Goal: Information Seeking & Learning: Learn about a topic

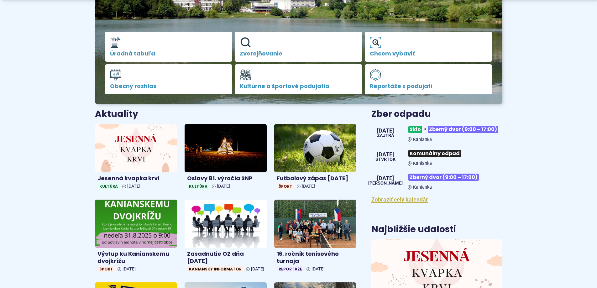
scroll to position [157, 0]
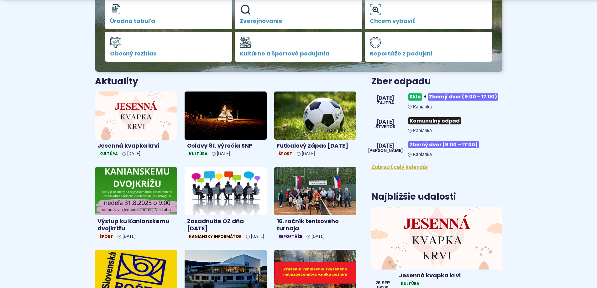
scroll to position [188, 0]
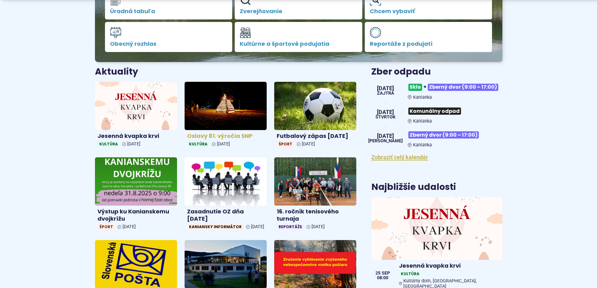
click at [221, 135] on h4 "Oslavy 81. výročia SNP" at bounding box center [225, 135] width 77 height 7
click at [209, 116] on img at bounding box center [225, 105] width 95 height 55
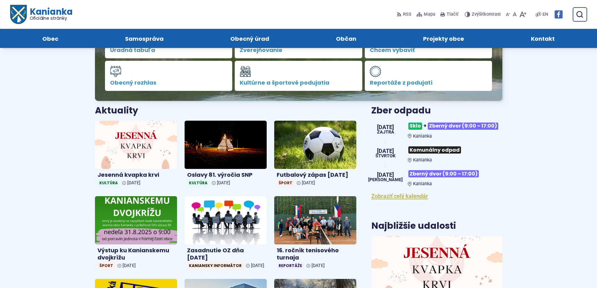
scroll to position [94, 0]
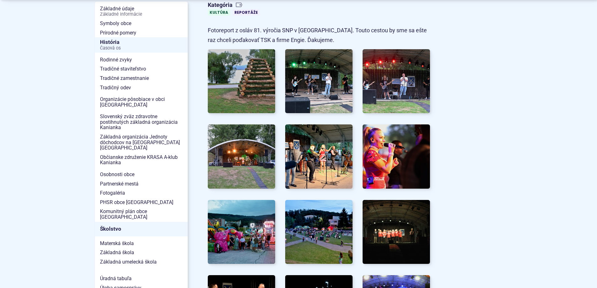
scroll to position [157, 0]
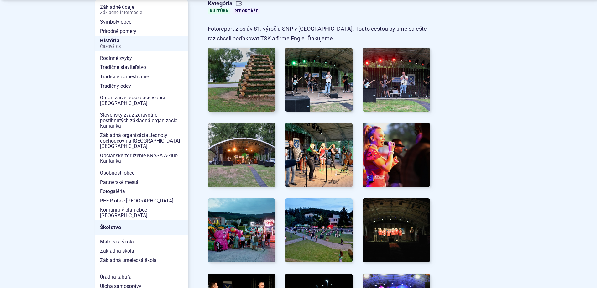
click at [253, 86] on img at bounding box center [241, 79] width 74 height 70
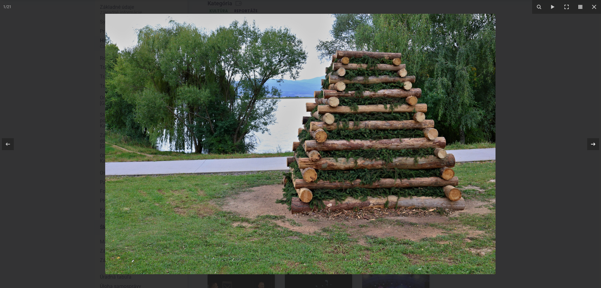
click at [594, 144] on icon at bounding box center [593, 143] width 4 height 3
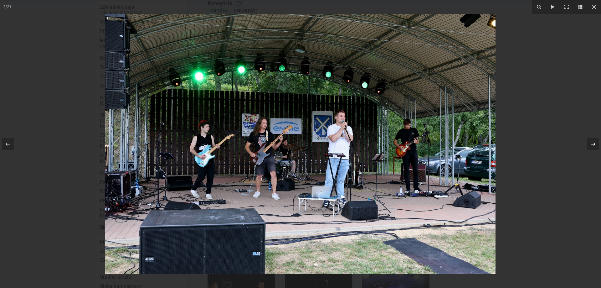
click at [594, 144] on div "2 / 21" at bounding box center [300, 144] width 601 height 288
click at [593, 146] on icon at bounding box center [594, 144] width 8 height 8
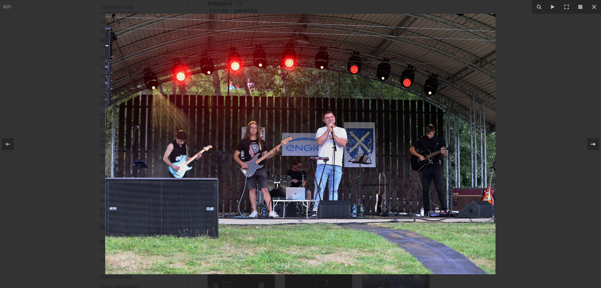
click at [593, 146] on icon at bounding box center [594, 144] width 8 height 8
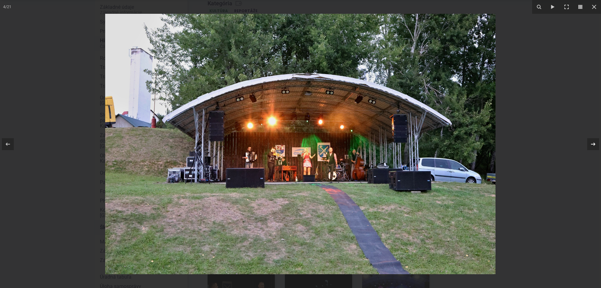
click at [593, 145] on icon at bounding box center [594, 144] width 8 height 8
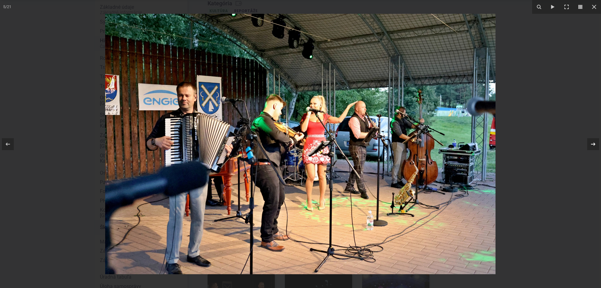
click at [593, 144] on icon at bounding box center [593, 143] width 4 height 3
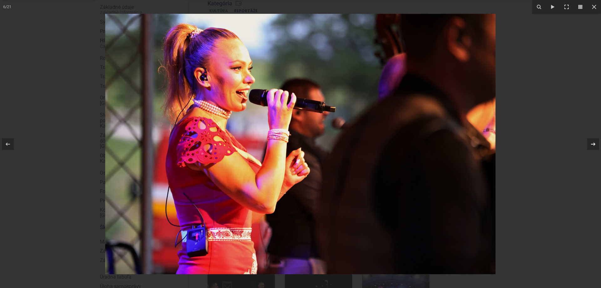
click at [593, 144] on icon at bounding box center [593, 143] width 4 height 3
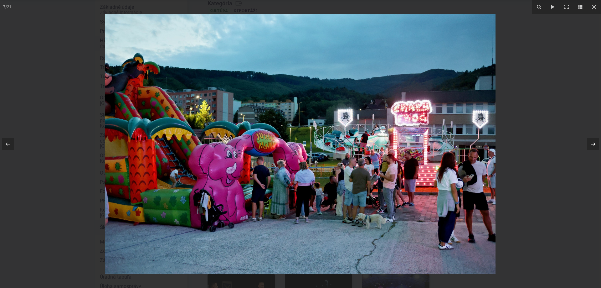
click at [594, 143] on icon at bounding box center [594, 144] width 8 height 8
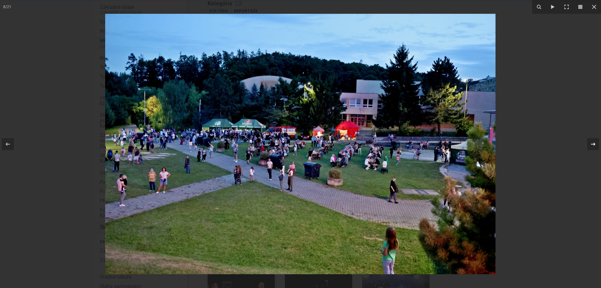
click at [593, 144] on icon at bounding box center [594, 144] width 8 height 8
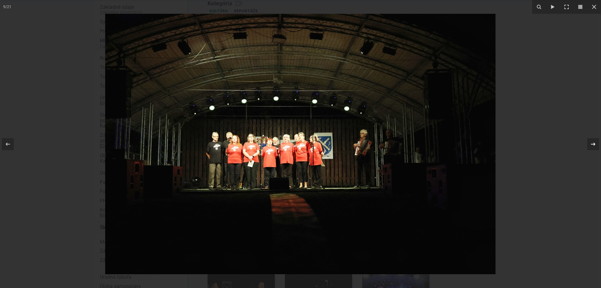
click at [593, 144] on icon at bounding box center [594, 144] width 8 height 8
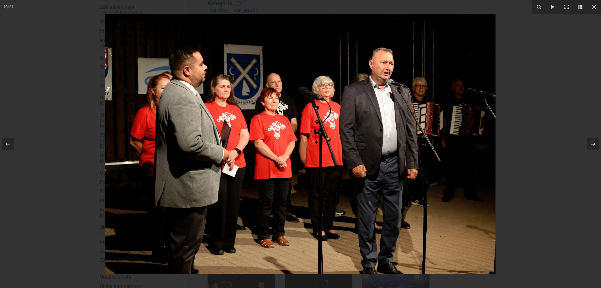
click at [593, 144] on div "10 / 21" at bounding box center [300, 144] width 601 height 288
click at [594, 143] on icon at bounding box center [594, 144] width 8 height 8
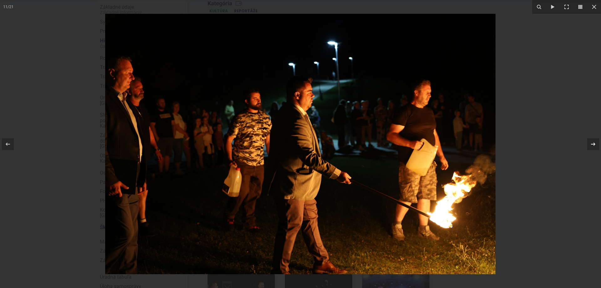
click at [593, 146] on icon at bounding box center [594, 144] width 8 height 8
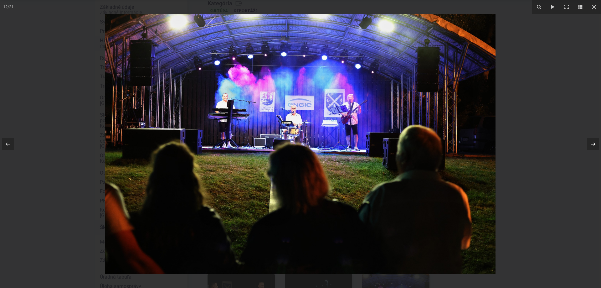
click at [592, 145] on icon at bounding box center [594, 144] width 8 height 8
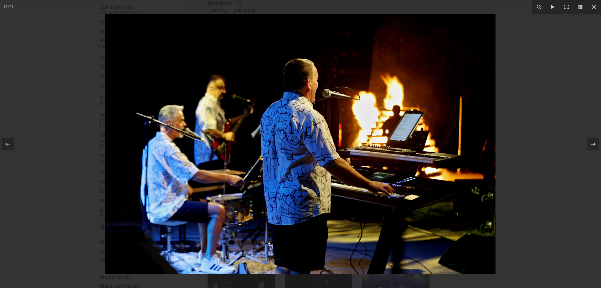
click at [594, 144] on icon at bounding box center [594, 144] width 8 height 8
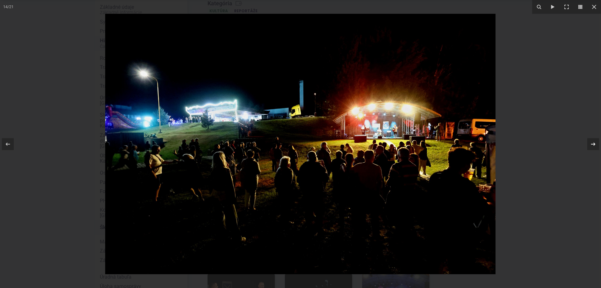
click at [593, 143] on icon at bounding box center [594, 144] width 8 height 8
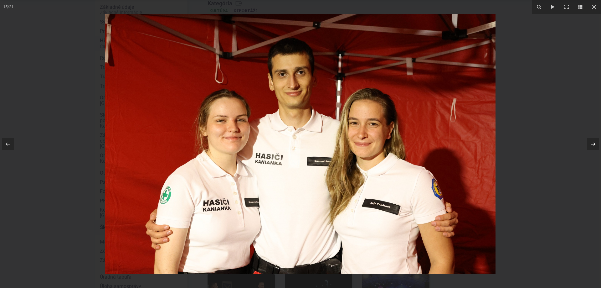
click at [592, 143] on icon at bounding box center [594, 144] width 8 height 8
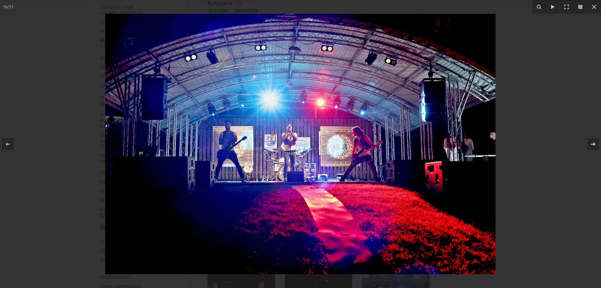
click at [592, 143] on icon at bounding box center [594, 144] width 8 height 8
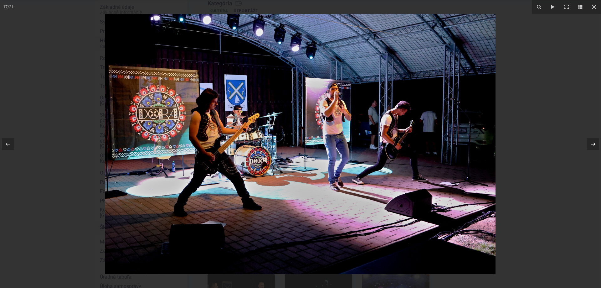
click at [592, 145] on icon at bounding box center [594, 144] width 8 height 8
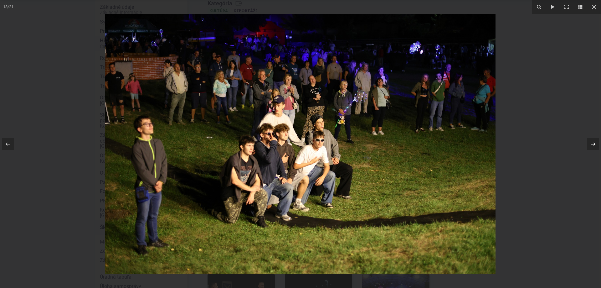
click at [594, 145] on icon at bounding box center [594, 144] width 8 height 8
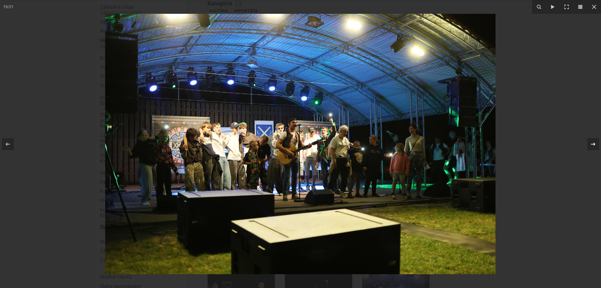
click at [594, 145] on icon at bounding box center [594, 144] width 8 height 8
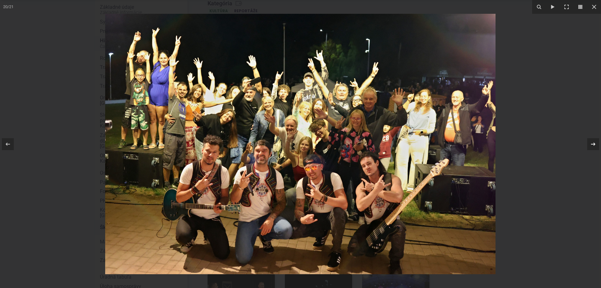
click at [594, 145] on icon at bounding box center [594, 144] width 8 height 8
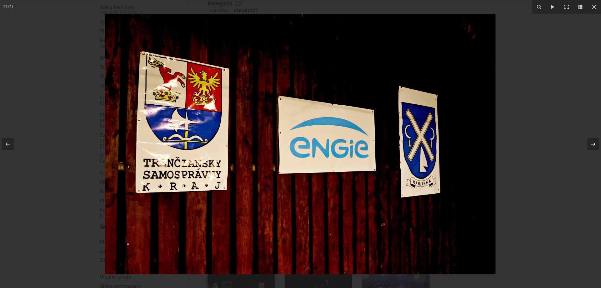
click at [594, 145] on icon at bounding box center [594, 144] width 8 height 8
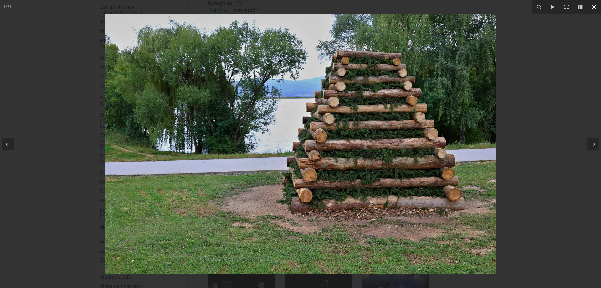
click at [595, 5] on icon at bounding box center [595, 7] width 8 height 8
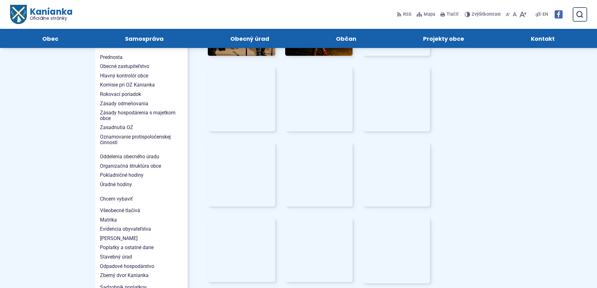
scroll to position [219, 0]
